Goal: Transaction & Acquisition: Purchase product/service

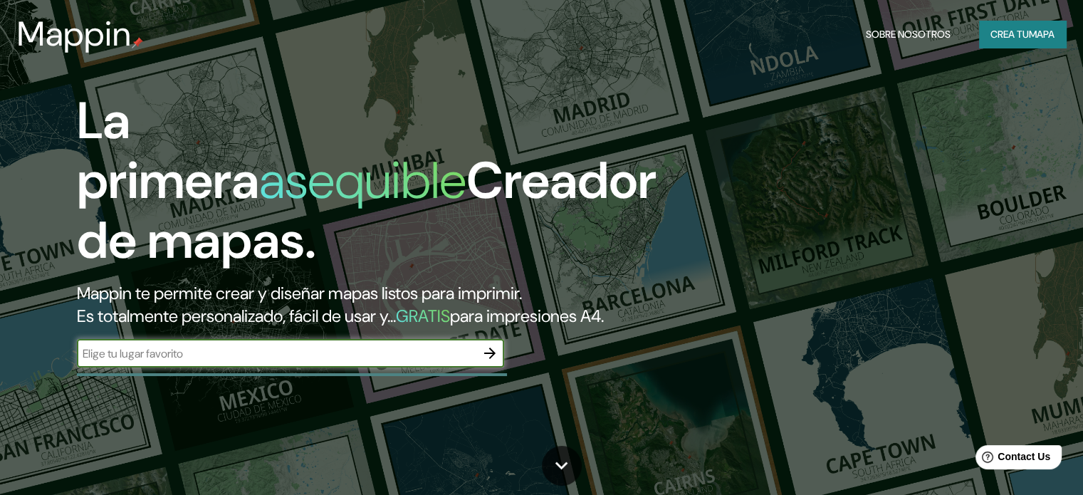
click at [368, 365] on div "​" at bounding box center [290, 353] width 427 height 28
type input "c"
type input "fusagasuga"
click at [483, 362] on icon "button" at bounding box center [489, 353] width 17 height 17
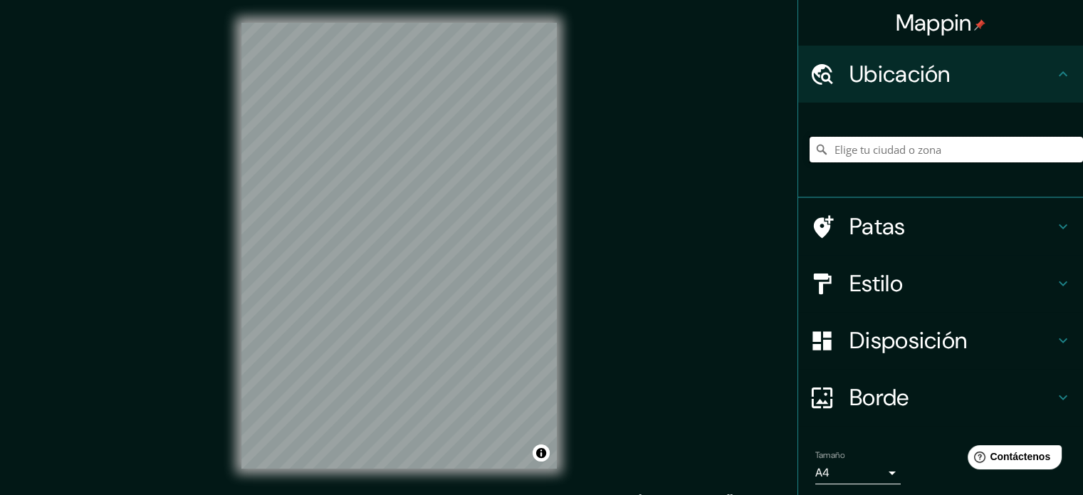
click at [886, 155] on input "Elige tu ciudad o zona" at bounding box center [946, 150] width 273 height 26
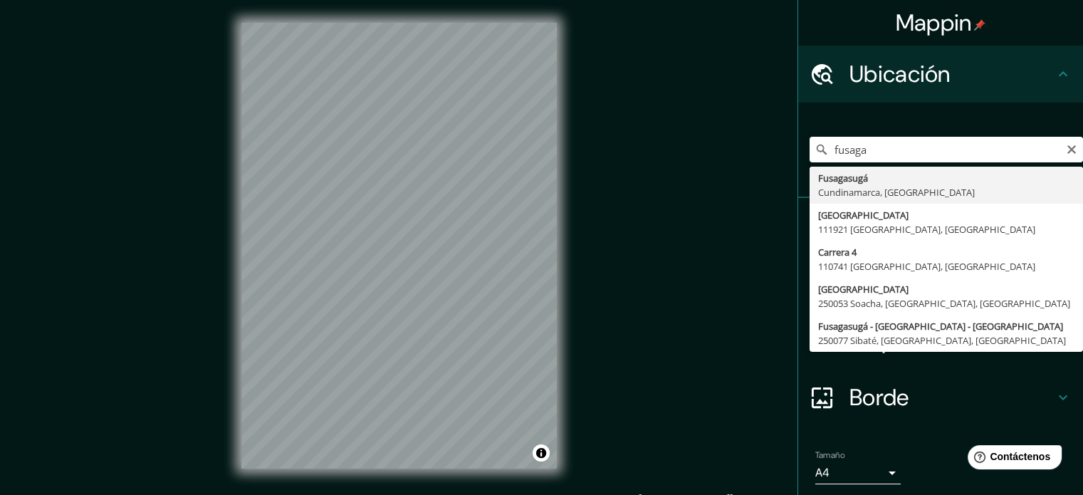
type input "Fusagasugá, Cundinamarca, Colombia"
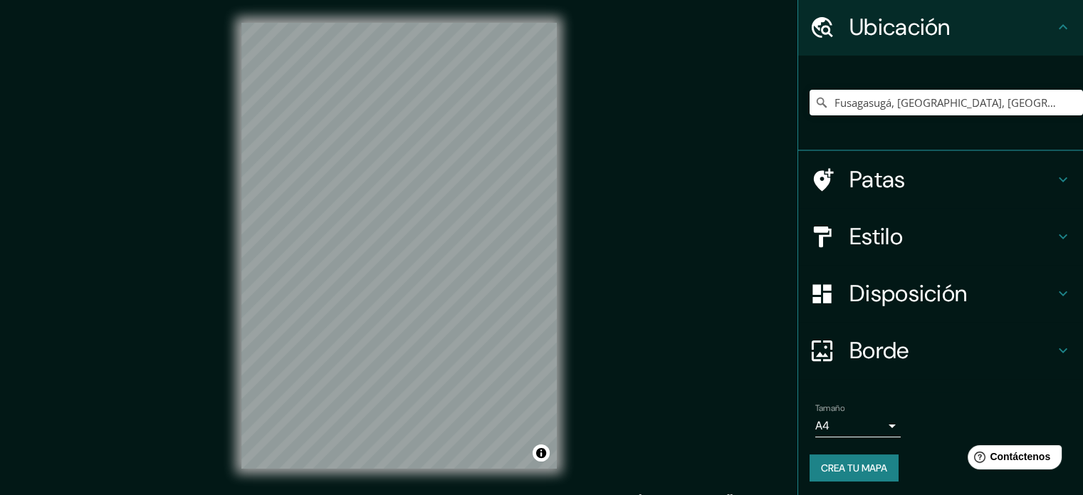
scroll to position [49, 0]
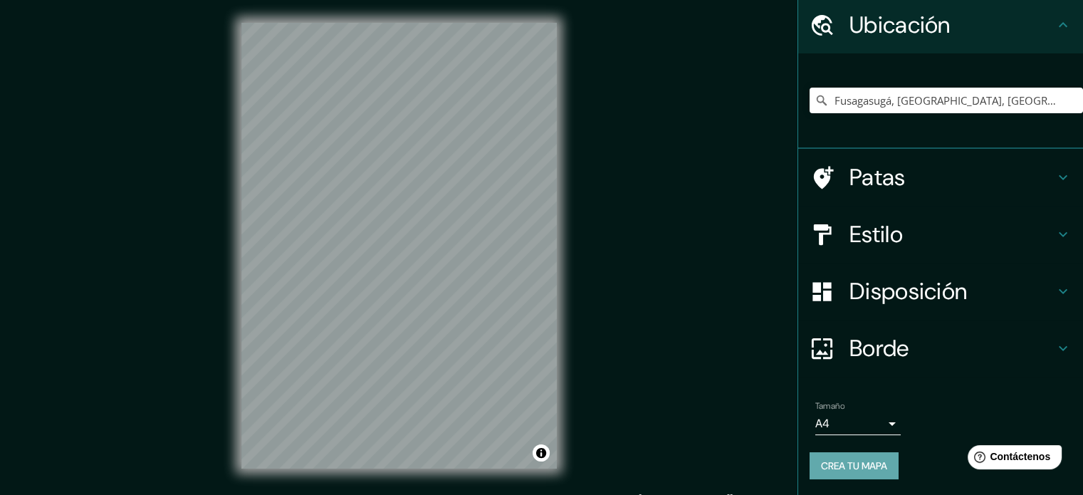
click at [867, 474] on button "Crea tu mapa" at bounding box center [854, 465] width 89 height 27
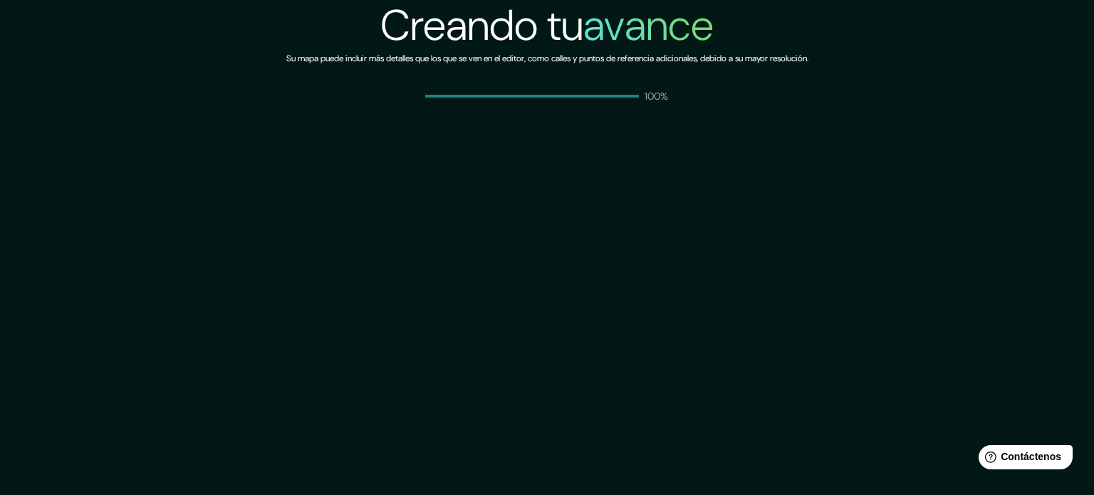
click at [672, 179] on div "Creando tu avance Su mapa puede incluir más detalles que los que se ven en el e…" at bounding box center [547, 247] width 1094 height 495
click at [708, 150] on div "Creando tu avance Su mapa puede incluir más detalles que los que se ven en el e…" at bounding box center [547, 247] width 1094 height 495
click at [632, 132] on div "Creando tu avance Su mapa puede incluir más detalles que los que se ven en el e…" at bounding box center [547, 247] width 1094 height 495
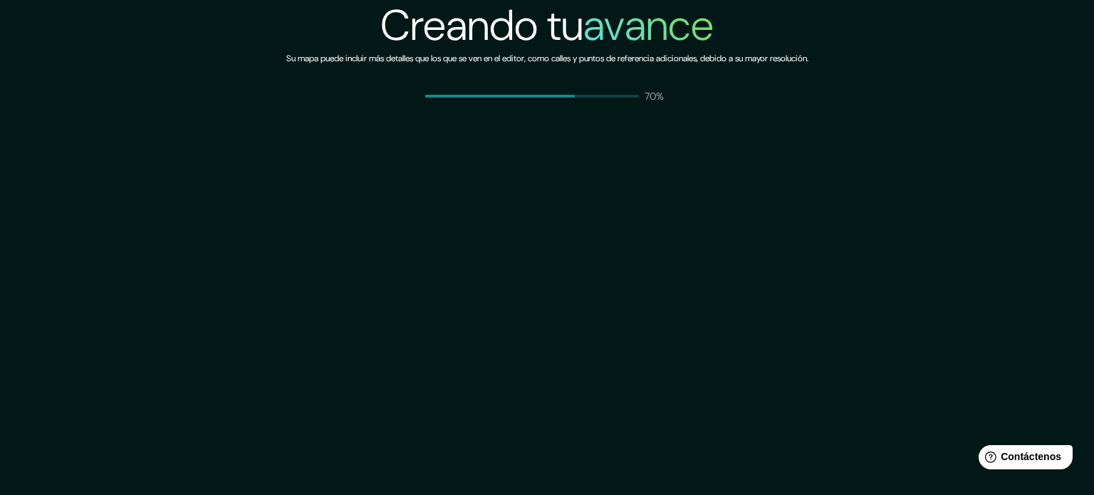
click at [638, 80] on div "Creando tu avance Su mapa puede incluir más detalles que los que se ven en el e…" at bounding box center [547, 51] width 522 height 103
click at [585, 95] on span at bounding box center [532, 96] width 214 height 3
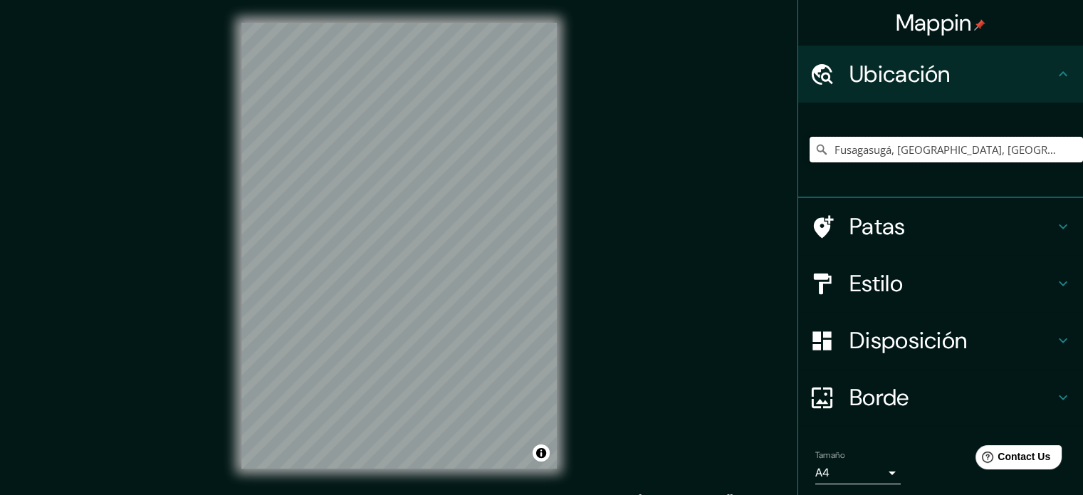
click at [1048, 143] on input "Fusagasugá, [GEOGRAPHIC_DATA], [GEOGRAPHIC_DATA]" at bounding box center [946, 150] width 273 height 26
click at [1008, 134] on div "Fusagasugá, [GEOGRAPHIC_DATA], [GEOGRAPHIC_DATA]" at bounding box center [946, 149] width 273 height 71
click at [1027, 157] on input "Fusagasugá, Cundinamarca, Colombia" at bounding box center [946, 150] width 273 height 26
drag, startPoint x: 947, startPoint y: 157, endPoint x: 812, endPoint y: 167, distance: 135.7
click at [812, 167] on div "Fusagasugá, Cundinamarca, Colombia" at bounding box center [946, 149] width 273 height 71
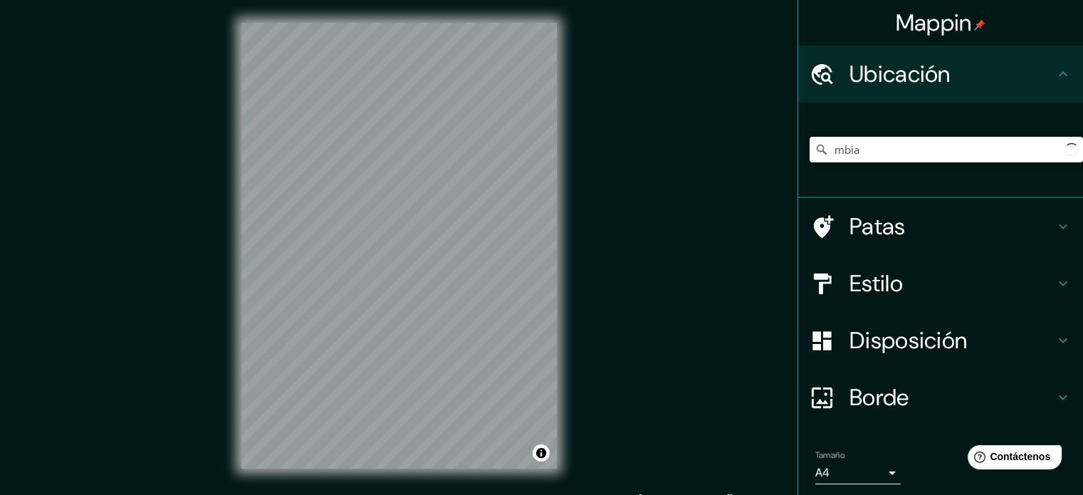
click at [985, 148] on input "mbia" at bounding box center [946, 150] width 273 height 26
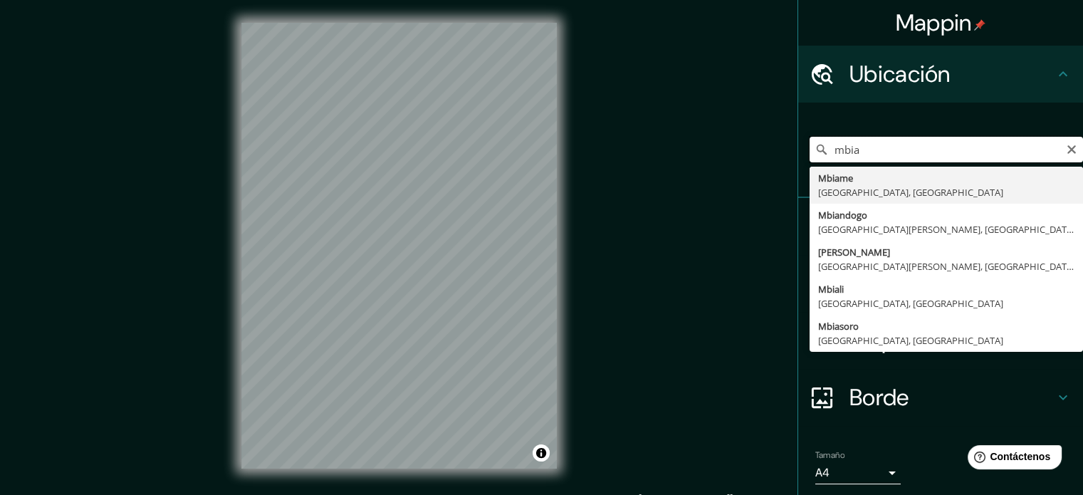
drag, startPoint x: 983, startPoint y: 147, endPoint x: 856, endPoint y: 150, distance: 127.5
click at [856, 150] on input "mbia" at bounding box center [946, 150] width 273 height 26
type input "m"
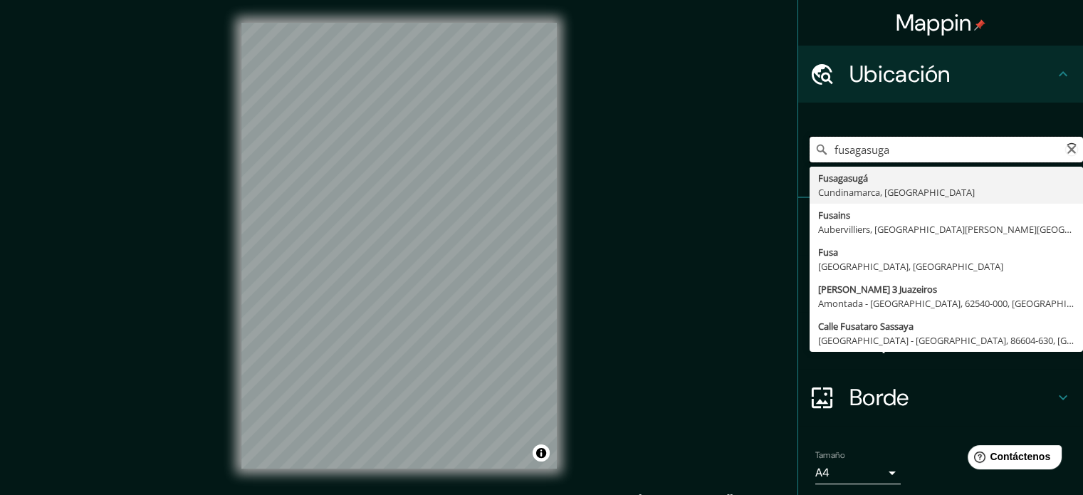
type input "Fusagasugá, Cundinamarca, Colombia"
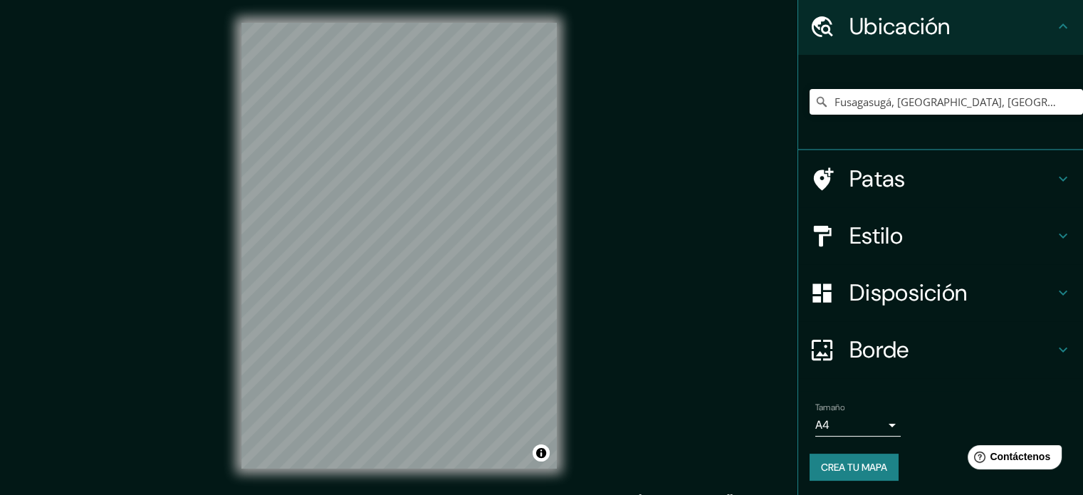
scroll to position [49, 0]
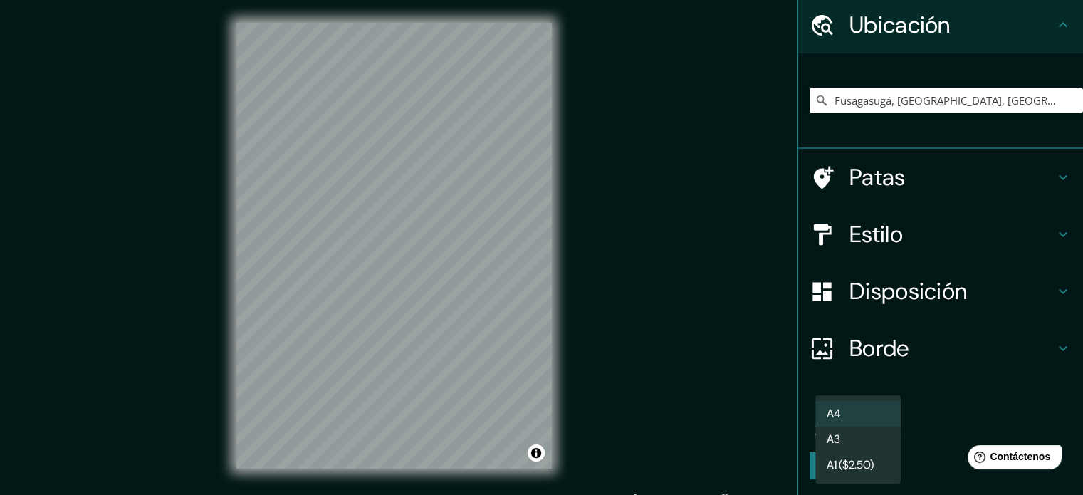
click at [885, 419] on body "Mappin Ubicación Fusagasugá, Cundinamarca, Colombia Fusagasugá Cundinamarca, Co…" at bounding box center [541, 247] width 1083 height 495
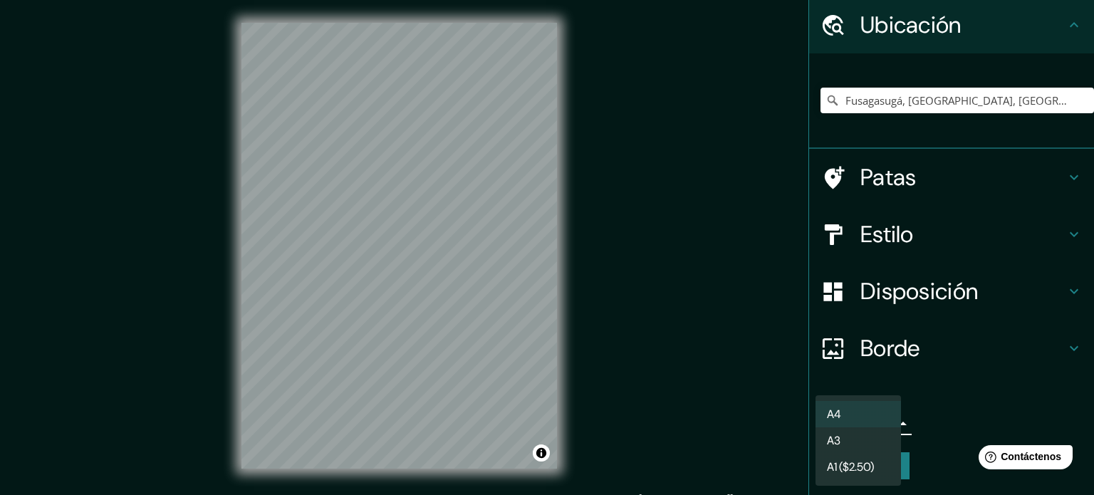
click at [860, 437] on li "A3" at bounding box center [857, 440] width 85 height 26
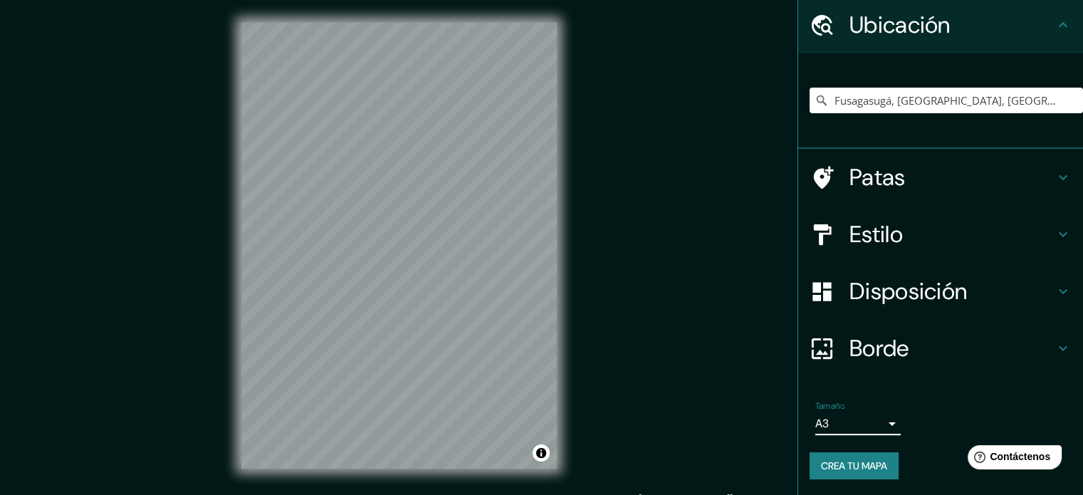
click at [874, 466] on font "Crea tu mapa" at bounding box center [854, 465] width 66 height 13
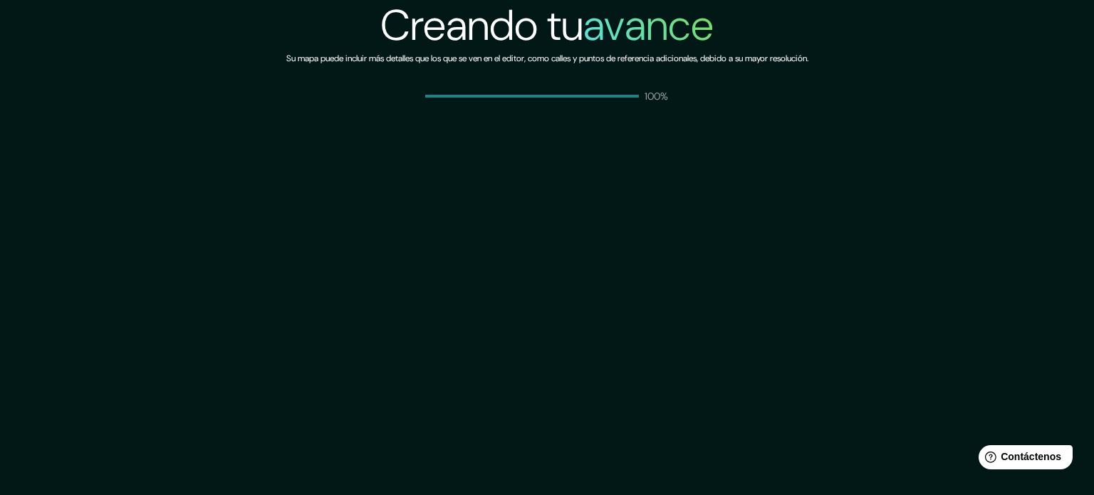
click at [612, 247] on div "Creando tu avance Su mapa puede incluir más detalles que los que se ven en el e…" at bounding box center [547, 247] width 1094 height 495
click at [550, 102] on div "100%" at bounding box center [547, 96] width 244 height 14
click at [549, 101] on div "100%" at bounding box center [547, 96] width 244 height 14
click at [446, 99] on div "100%" at bounding box center [547, 96] width 244 height 14
drag, startPoint x: 571, startPoint y: 98, endPoint x: 627, endPoint y: 12, distance: 101.9
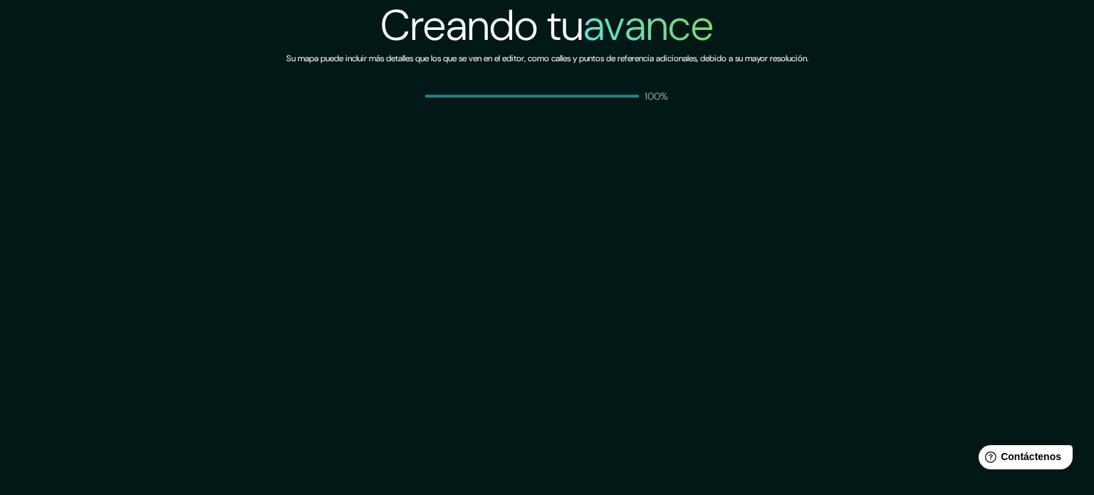
click at [571, 98] on div "100%" at bounding box center [547, 96] width 244 height 14
click at [709, 123] on div "Creando tu avance Su mapa puede incluir más detalles que los que se ven en el e…" at bounding box center [547, 247] width 1094 height 495
click at [652, 90] on font "100%" at bounding box center [655, 96] width 23 height 13
drag, startPoint x: 652, startPoint y: 90, endPoint x: 654, endPoint y: 82, distance: 8.7
click at [652, 90] on font "100%" at bounding box center [655, 96] width 23 height 13
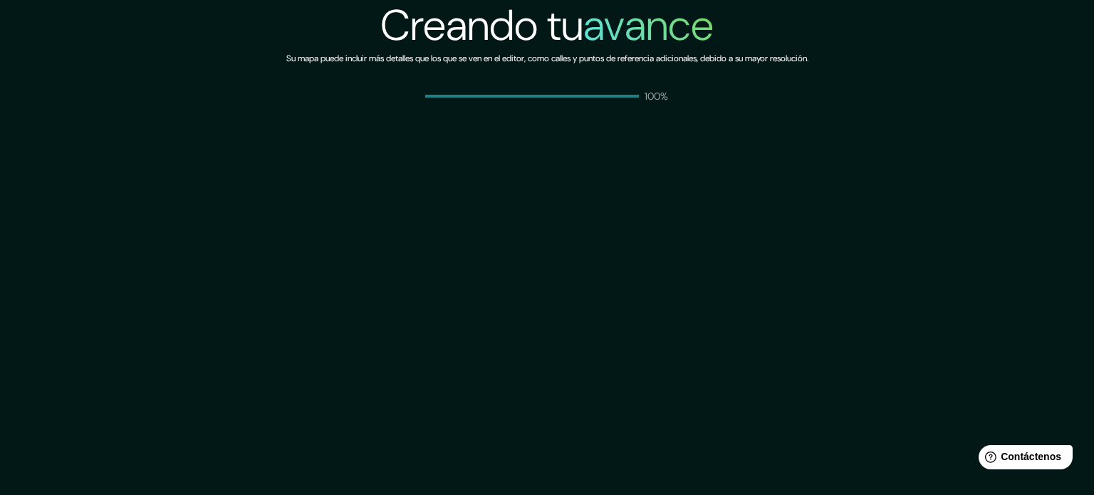
click at [691, 40] on font "avance" at bounding box center [648, 25] width 130 height 56
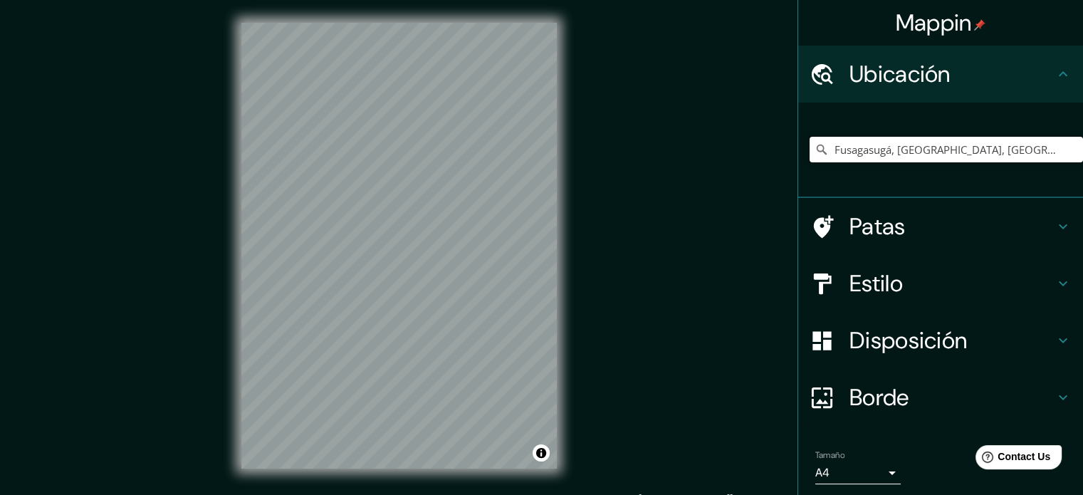
drag, startPoint x: 1024, startPoint y: 155, endPoint x: 882, endPoint y: 162, distance: 141.8
click at [882, 162] on input "Fusagasugá, Cundinamarca, Colombia" at bounding box center [946, 150] width 273 height 26
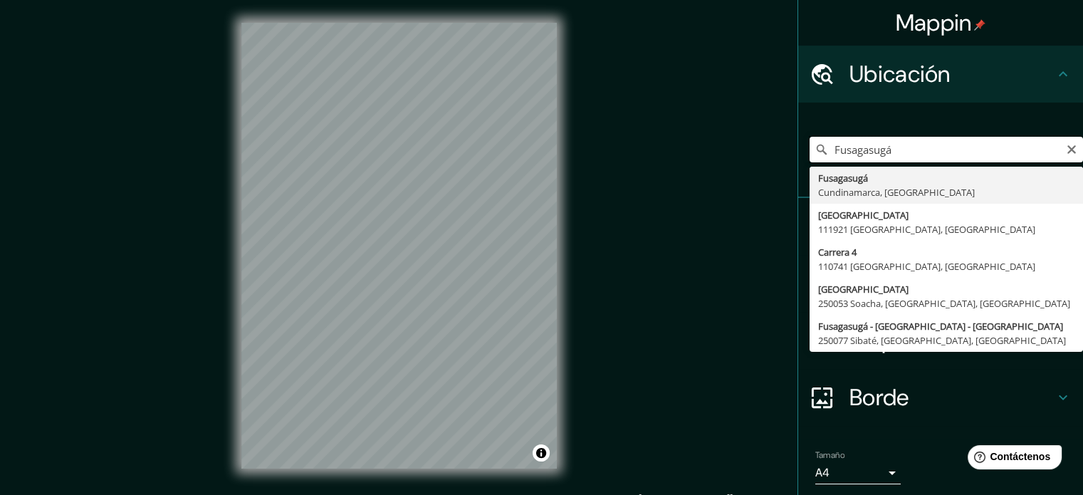
drag, startPoint x: 884, startPoint y: 151, endPoint x: 823, endPoint y: 156, distance: 61.4
click at [823, 156] on input "Fusagasugá" at bounding box center [946, 150] width 273 height 26
type input "Fusagasugá, [GEOGRAPHIC_DATA], [GEOGRAPHIC_DATA]"
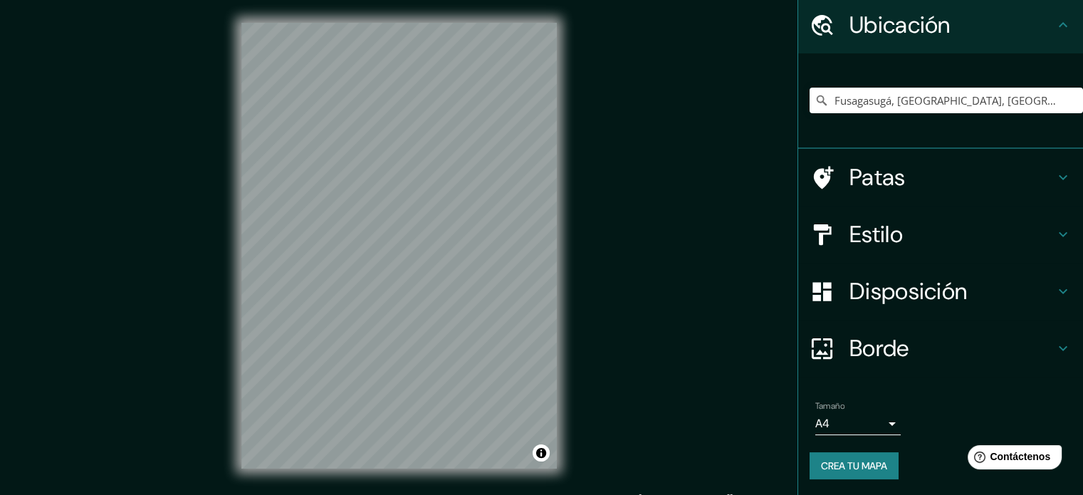
click at [839, 464] on font "Crea tu mapa" at bounding box center [854, 465] width 66 height 13
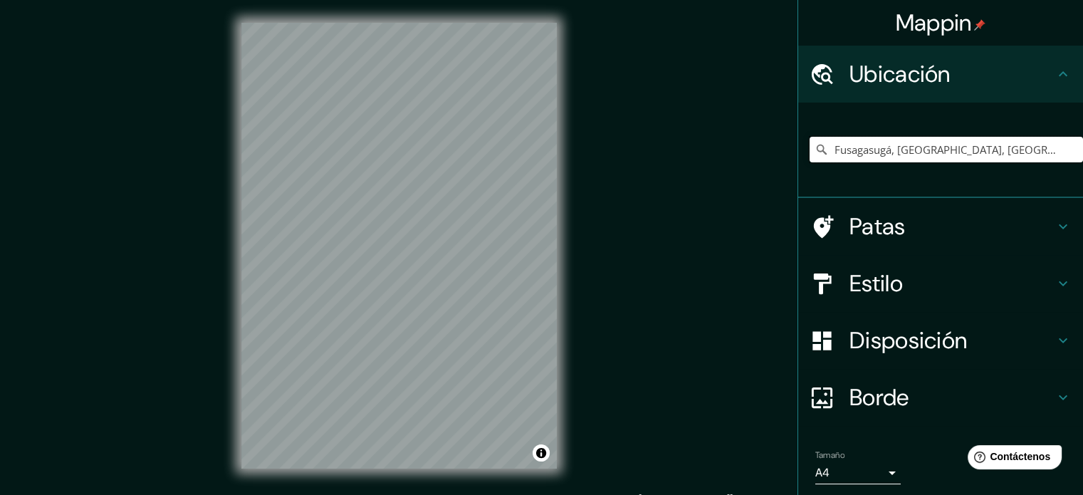
drag, startPoint x: 1009, startPoint y: 145, endPoint x: 890, endPoint y: 155, distance: 119.3
click at [890, 155] on input "Fusagasugá, [GEOGRAPHIC_DATA], [GEOGRAPHIC_DATA]" at bounding box center [946, 150] width 273 height 26
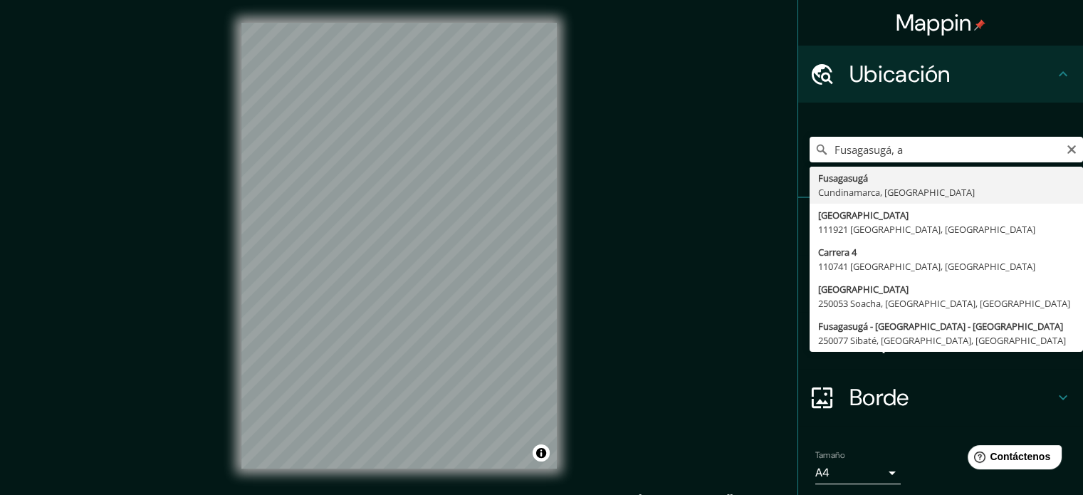
type input "Fusagasugá, [GEOGRAPHIC_DATA], [GEOGRAPHIC_DATA]"
